Goal: Find specific page/section: Find specific page/section

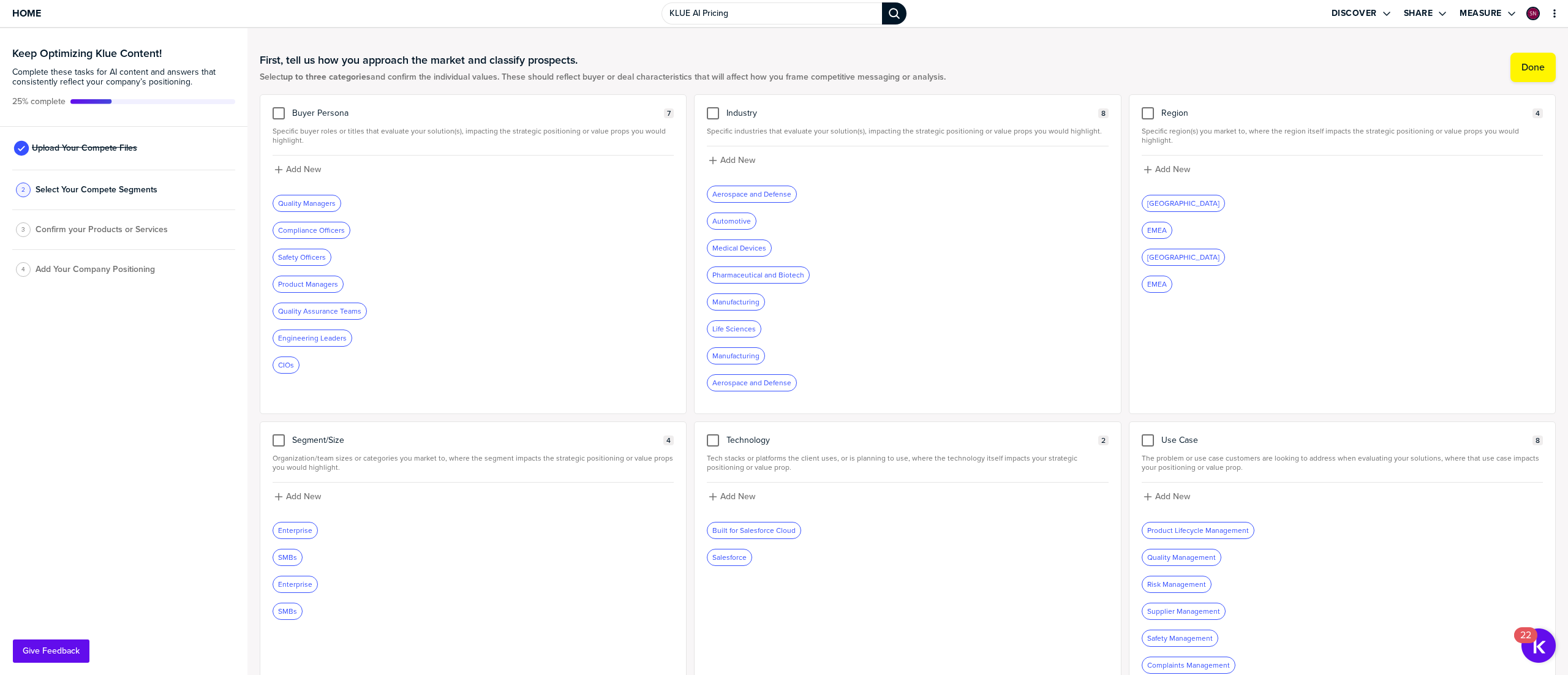
click at [301, 531] on div "Enterprise" at bounding box center [295, 530] width 44 height 16
click at [289, 538] on div "Enterprise" at bounding box center [295, 530] width 44 height 16
click at [275, 445] on div at bounding box center [278, 440] width 13 height 13
click at [278, 434] on input "checkbox" at bounding box center [278, 434] width 0 height 0
click at [275, 109] on div at bounding box center [278, 113] width 13 height 13
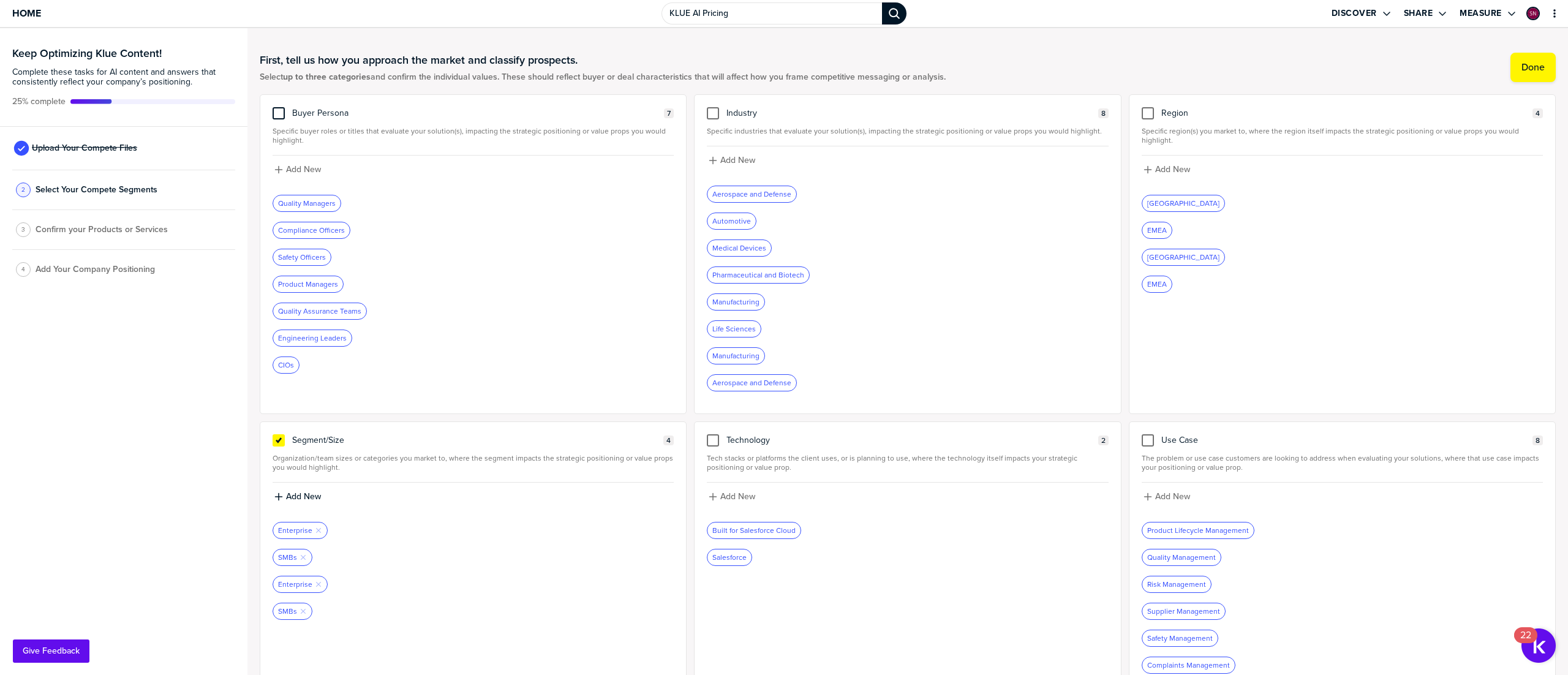
click at [278, 108] on input "checkbox" at bounding box center [278, 108] width 0 height 0
click at [1141, 112] on div at bounding box center [1147, 113] width 13 height 13
click at [1148, 108] on input "checkbox" at bounding box center [1148, 108] width 0 height 0
click at [1141, 447] on div at bounding box center [1147, 440] width 13 height 13
click at [1140, 106] on div "Region 4 Specific region(s) you market to, where the region itself impacts the …" at bounding box center [1342, 254] width 427 height 320
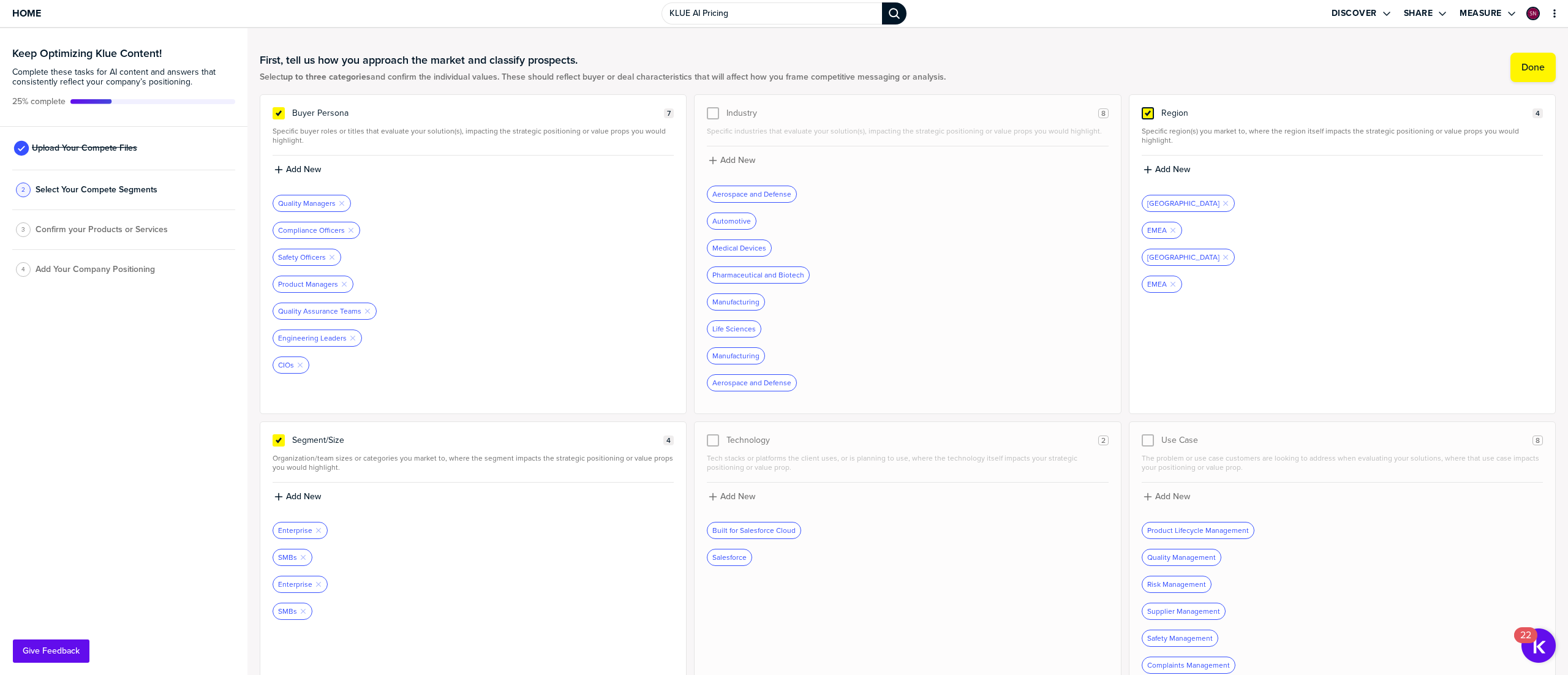
click at [1141, 119] on div at bounding box center [1147, 113] width 13 height 13
click at [1148, 108] on input "checkbox" at bounding box center [1148, 108] width 0 height 0
click at [1141, 445] on div at bounding box center [1147, 440] width 13 height 13
click at [1148, 434] on input "checkbox" at bounding box center [1148, 434] width 0 height 0
click at [1521, 63] on label "Done" at bounding box center [1533, 67] width 23 height 13
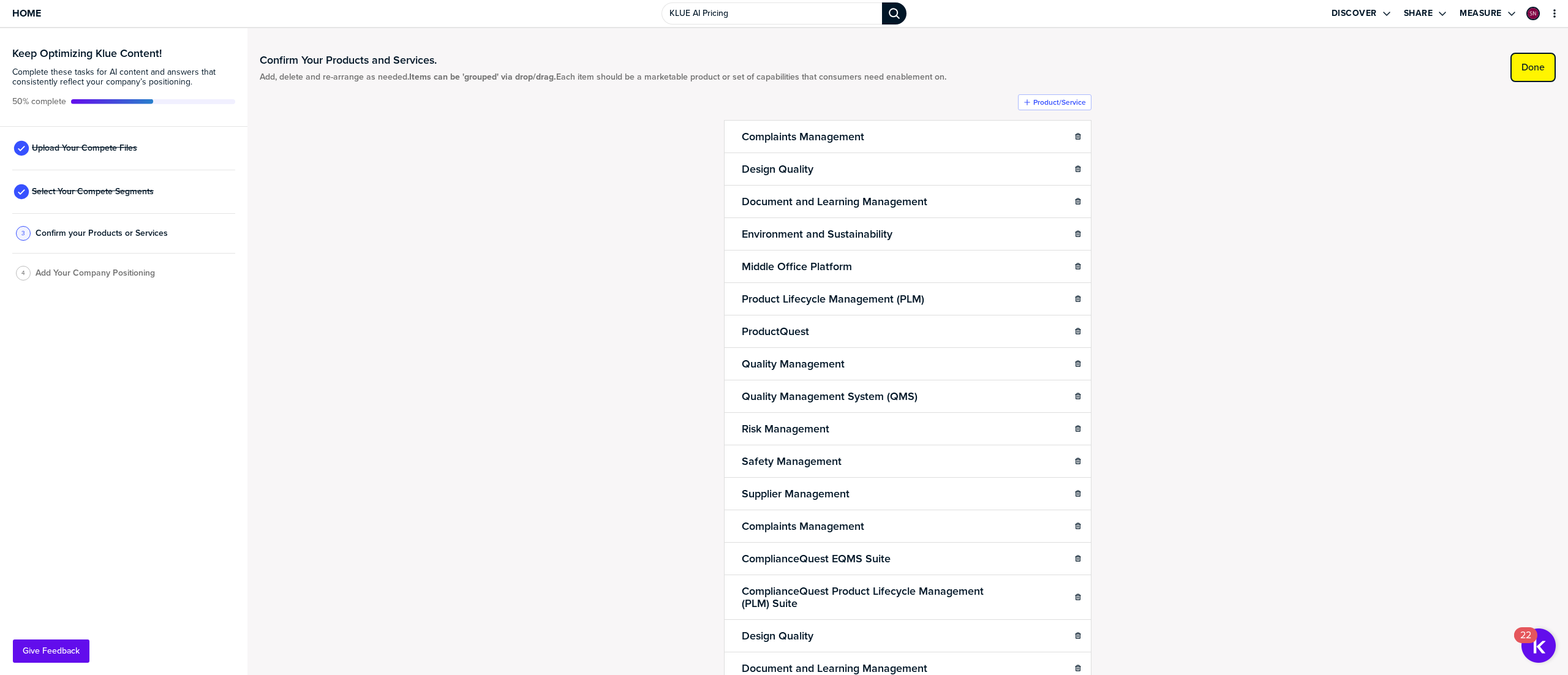
click at [1521, 61] on label "Done" at bounding box center [1533, 67] width 23 height 13
